Goal: Task Accomplishment & Management: Use online tool/utility

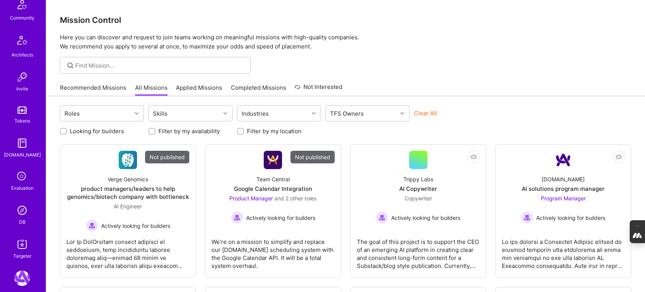
scroll to position [187, 0]
click at [25, 214] on img at bounding box center [22, 209] width 15 height 15
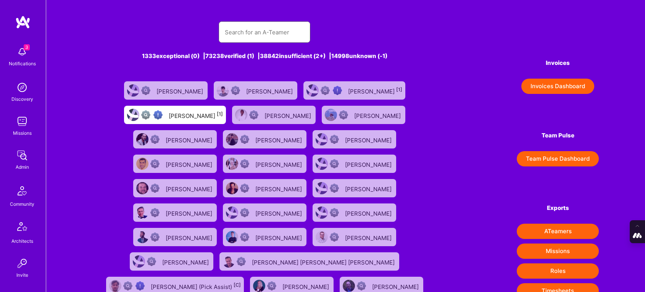
click at [236, 37] on input "text" at bounding box center [264, 32] width 79 height 19
paste input "jab@bethuneconsulting.com"
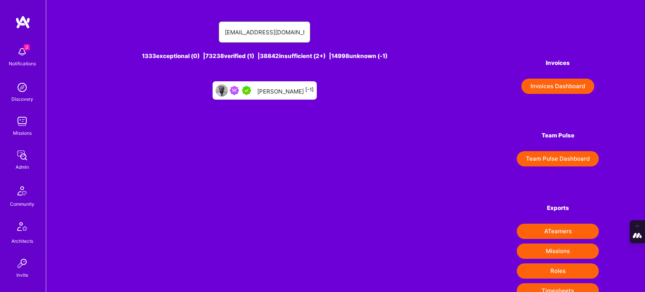
type input "jab@bethuneconsulting.com"
click at [283, 89] on div "Jonathan Bethune [-1]" at bounding box center [285, 91] width 57 height 10
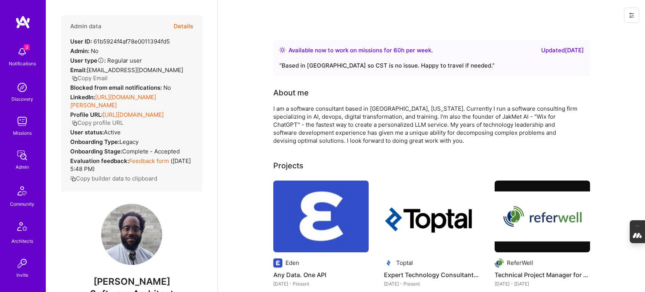
click at [191, 25] on button "Details" at bounding box center [183, 26] width 19 height 22
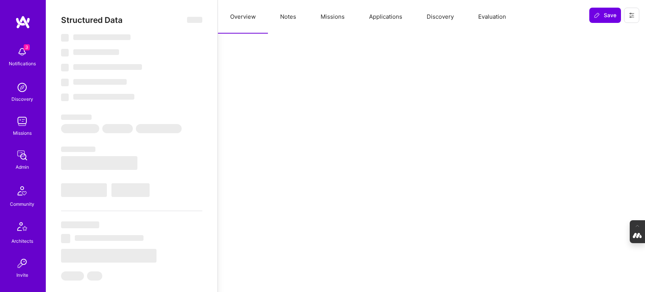
click at [496, 21] on button "Evaluation" at bounding box center [492, 17] width 52 height 34
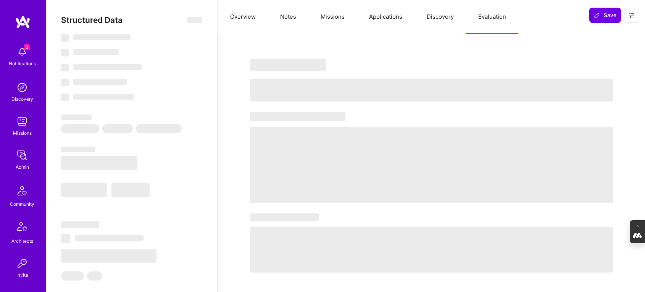
select select "Right Now"
select select "5"
select select "4"
select select "7"
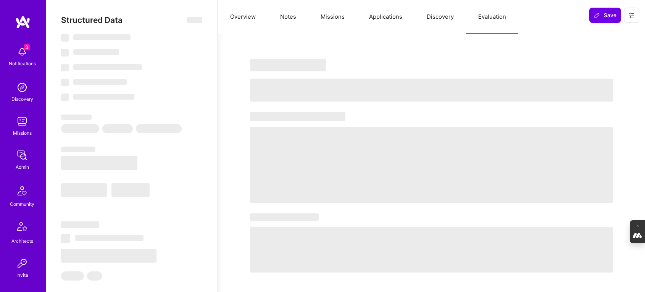
select select "US"
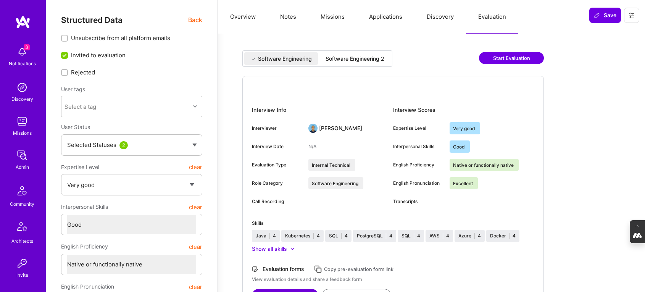
click at [361, 62] on div "Software Engineering 2" at bounding box center [355, 59] width 59 height 8
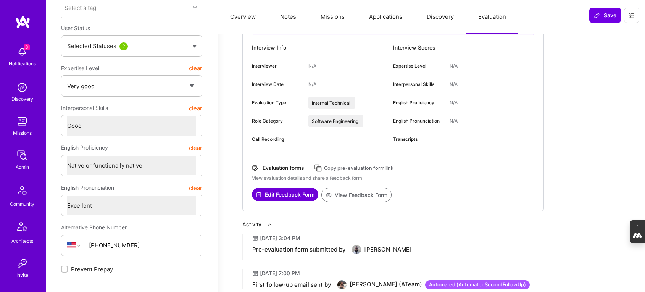
scroll to position [105, 0]
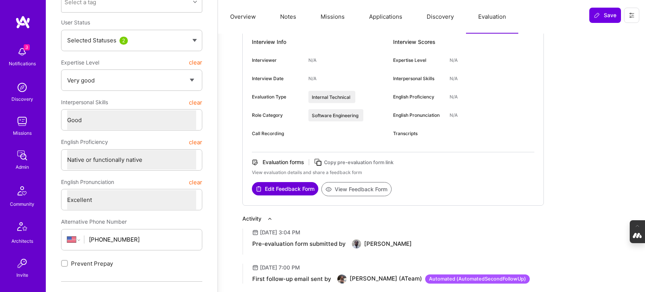
click at [320, 161] on icon at bounding box center [318, 162] width 9 height 9
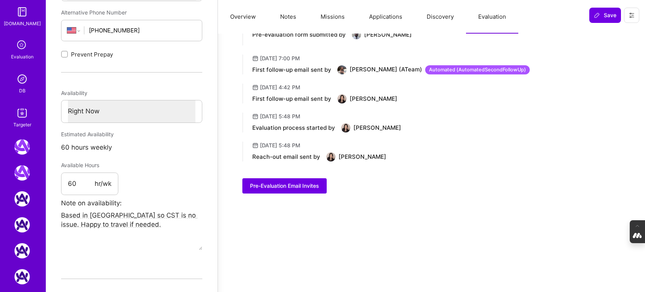
scroll to position [318, 0]
click at [21, 50] on icon at bounding box center [22, 44] width 15 height 15
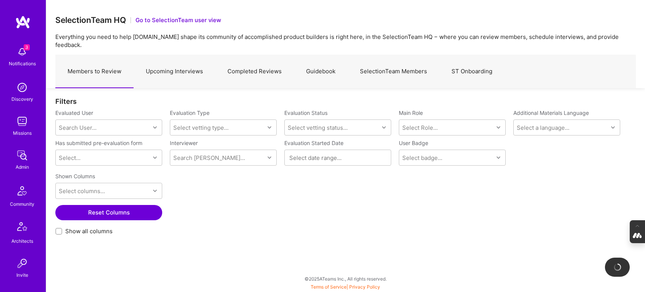
click at [375, 58] on link "SelectionTeam Members" at bounding box center [394, 71] width 92 height 33
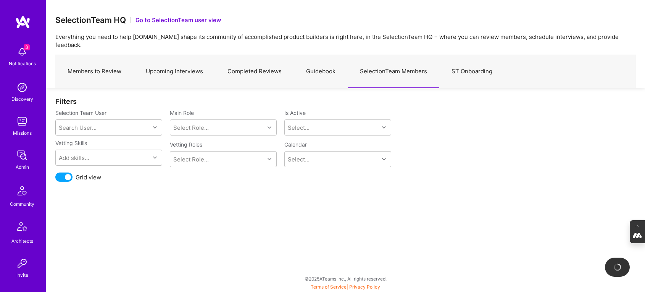
click at [115, 120] on div "Search User..." at bounding box center [103, 127] width 94 height 15
type input "elon"
click at [108, 151] on div "elon@salfatigroup.com" at bounding box center [119, 155] width 78 height 8
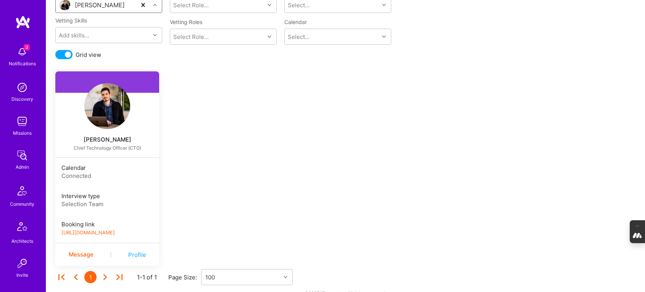
scroll to position [129, 0]
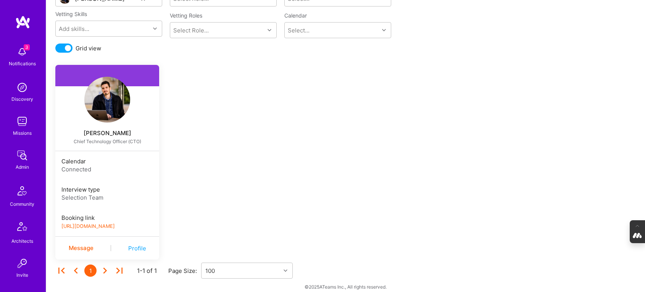
click at [106, 223] on link "https://book.a.team/elonsalfati/evaluation" at bounding box center [87, 226] width 53 height 6
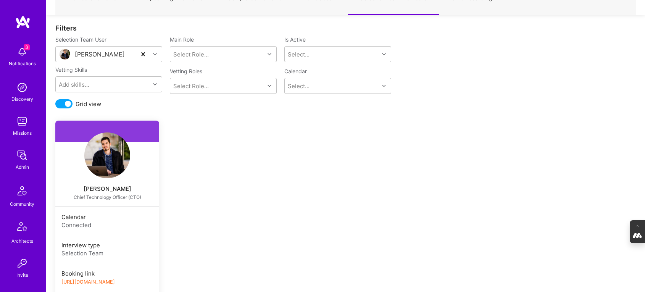
scroll to position [60, 0]
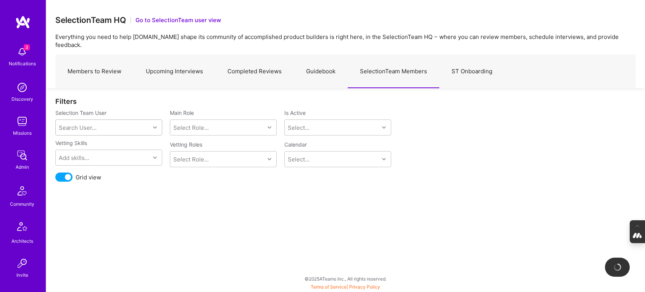
click at [173, 59] on link "Upcoming Interviews" at bounding box center [175, 71] width 82 height 33
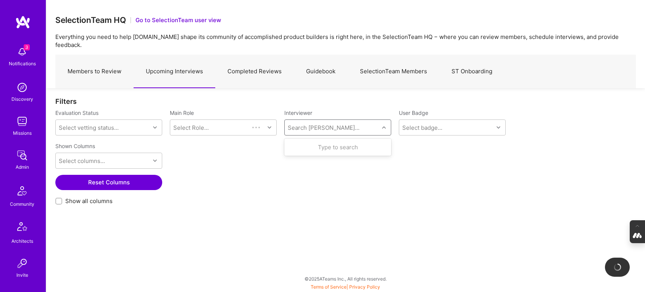
click at [311, 124] on div "Search Vetter..." at bounding box center [324, 128] width 72 height 8
type input "luis"
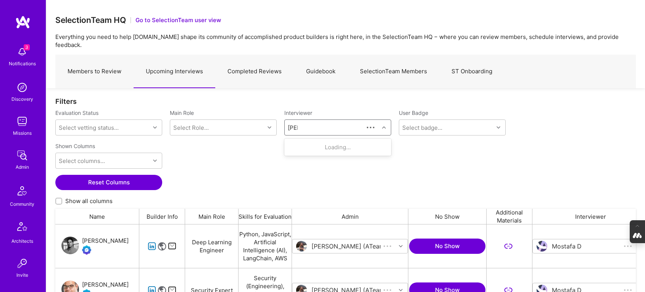
scroll to position [212, 581]
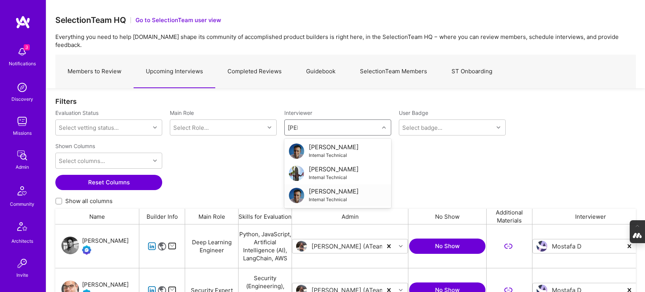
click at [325, 187] on div "Luis Teofilo" at bounding box center [334, 191] width 50 height 8
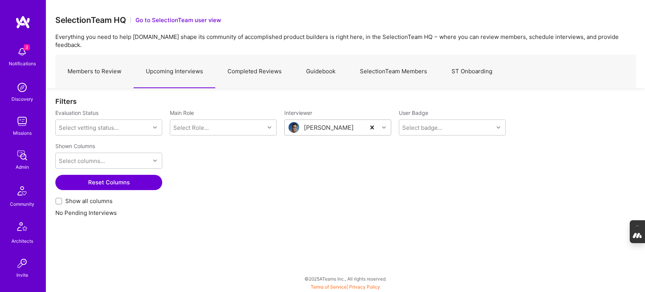
click at [90, 66] on link "Members to Review" at bounding box center [94, 71] width 78 height 33
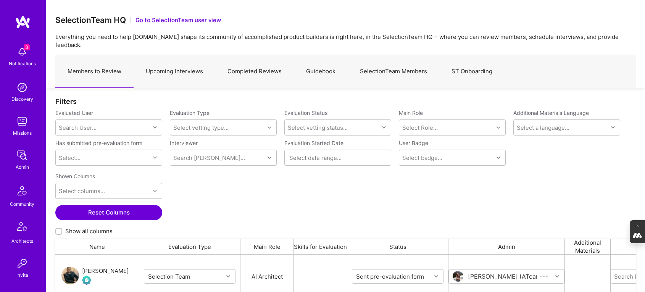
scroll to position [212, 581]
click at [102, 120] on div "Search User..." at bounding box center [103, 127] width 94 height 15
paste input "jab@bethuneconsulting.com"
type input "jab@bethuneconsulting.com"
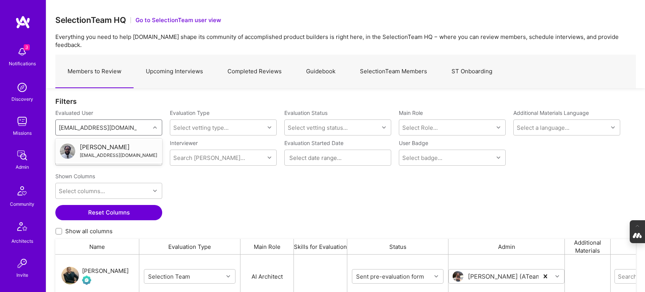
click at [102, 143] on div "[PERSON_NAME]" at bounding box center [119, 147] width 78 height 8
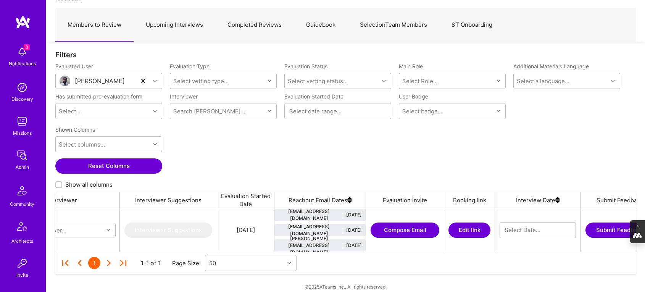
scroll to position [0, 627]
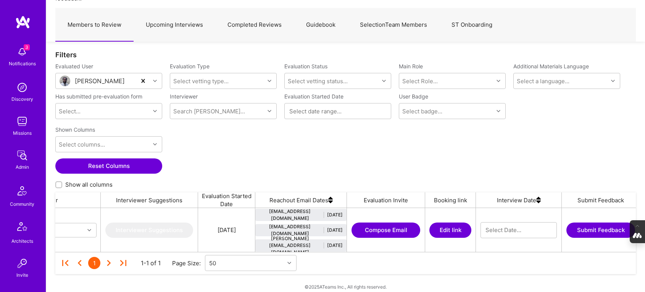
click at [460, 223] on button "Edit link" at bounding box center [451, 230] width 42 height 15
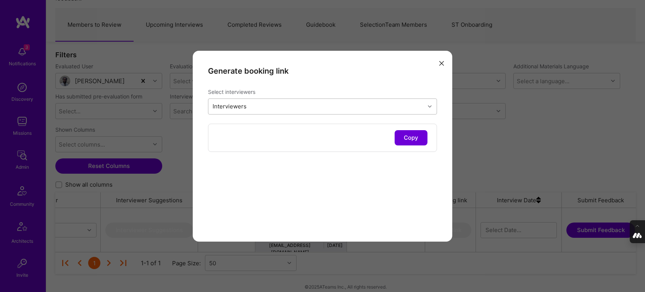
click at [275, 107] on div "Interviewers" at bounding box center [316, 106] width 216 height 15
type input "elon"
click at [213, 126] on div "modal" at bounding box center [216, 126] width 7 height 7
click at [275, 106] on div "Interviewers 1" at bounding box center [316, 106] width 216 height 15
type input "luis"
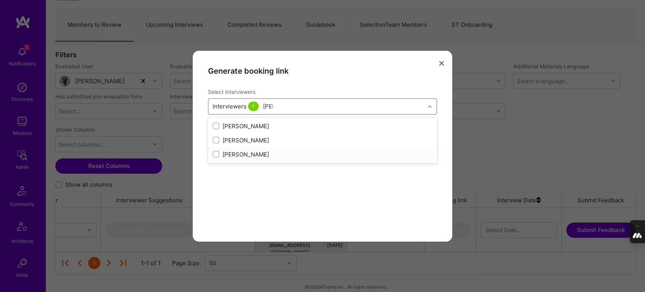
click at [215, 155] on input "modal" at bounding box center [216, 154] width 5 height 5
checkbox input "true"
click at [275, 195] on div "Generate booking link Select interviewers option Luis Teofilo, selected. option…" at bounding box center [323, 146] width 260 height 191
click at [414, 135] on button "Copy" at bounding box center [411, 137] width 33 height 15
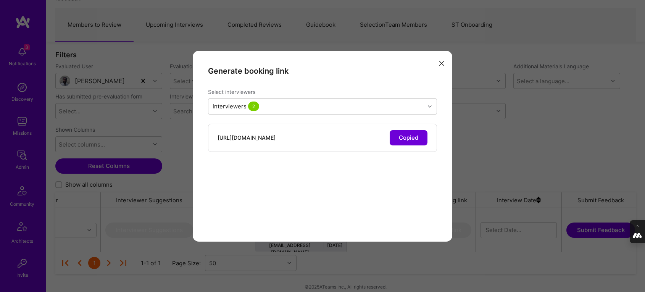
click at [441, 62] on icon "modal" at bounding box center [441, 63] width 5 height 5
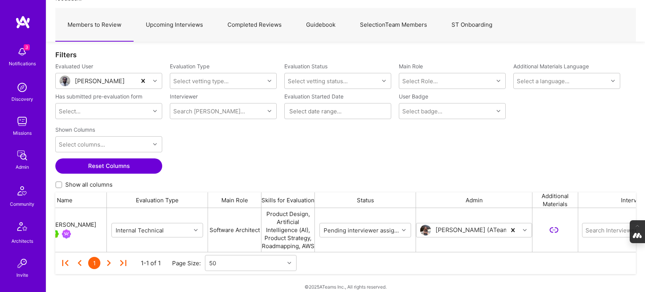
scroll to position [0, 0]
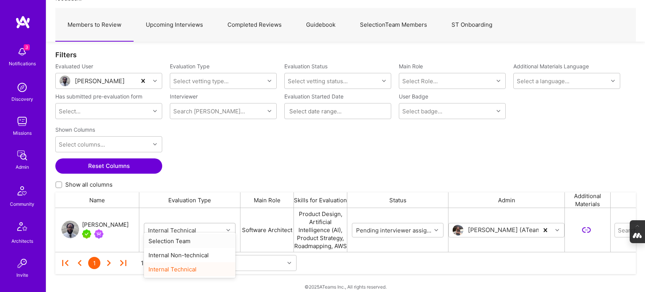
click at [229, 228] on icon "grid" at bounding box center [228, 230] width 4 height 4
click at [177, 241] on div "Selection Team" at bounding box center [190, 241] width 92 height 14
click at [112, 220] on div "[PERSON_NAME]" at bounding box center [105, 224] width 47 height 9
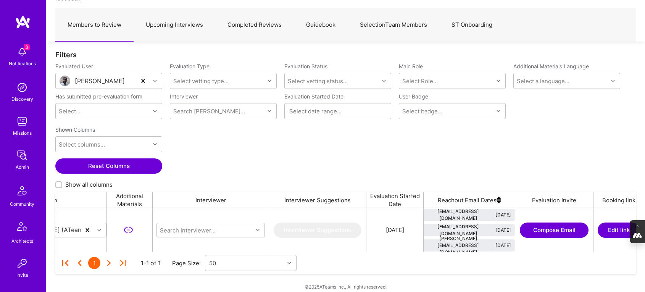
scroll to position [0, 481]
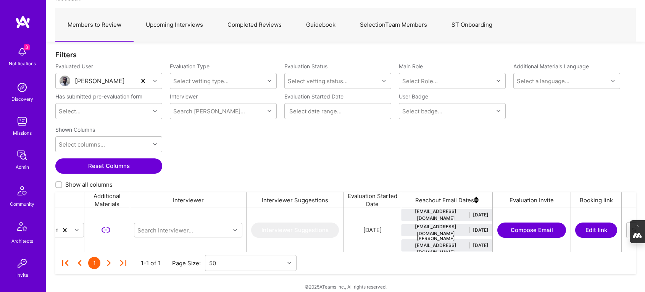
click at [591, 223] on button "Edit link" at bounding box center [596, 230] width 42 height 15
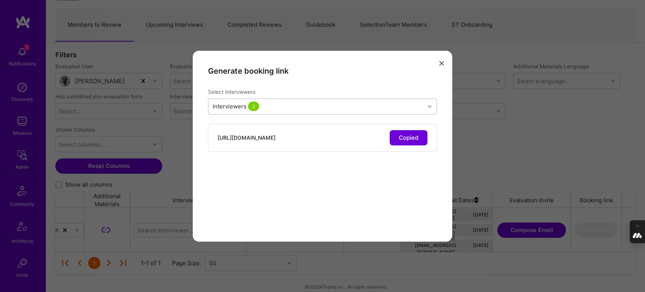
click at [333, 107] on div "Interviewers 2" at bounding box center [316, 106] width 216 height 15
click at [340, 192] on div "Generate booking link Select interviewers Interviewers 2 https://platform.a.tea…" at bounding box center [323, 146] width 260 height 191
click at [440, 64] on icon "modal" at bounding box center [441, 63] width 5 height 5
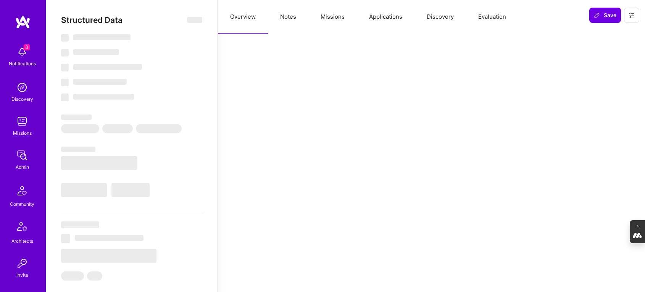
click at [493, 17] on button "Evaluation" at bounding box center [492, 17] width 52 height 34
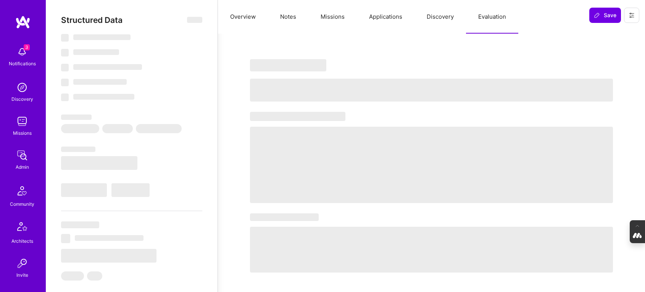
select select "Right Now"
select select "5"
select select "4"
select select "7"
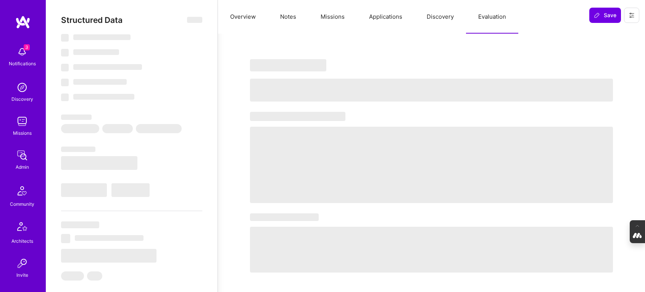
select select "US"
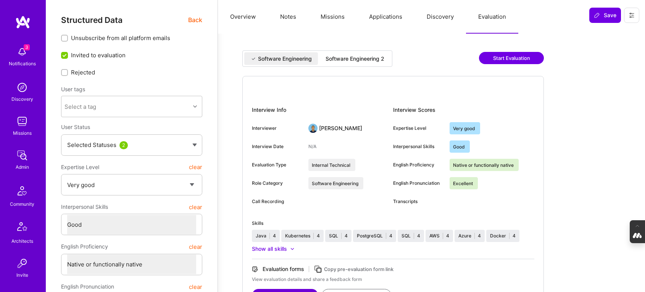
click at [329, 57] on div "Software Engineering 2" at bounding box center [355, 59] width 59 height 8
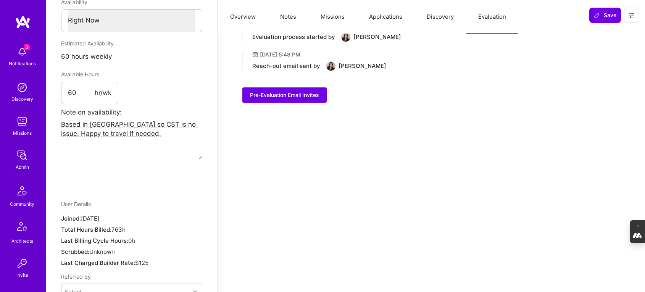
scroll to position [405, 0]
click at [635, 12] on icon at bounding box center [632, 15] width 6 height 6
click at [599, 31] on button "Login as [PERSON_NAME]" at bounding box center [599, 32] width 81 height 19
